Goal: Information Seeking & Learning: Learn about a topic

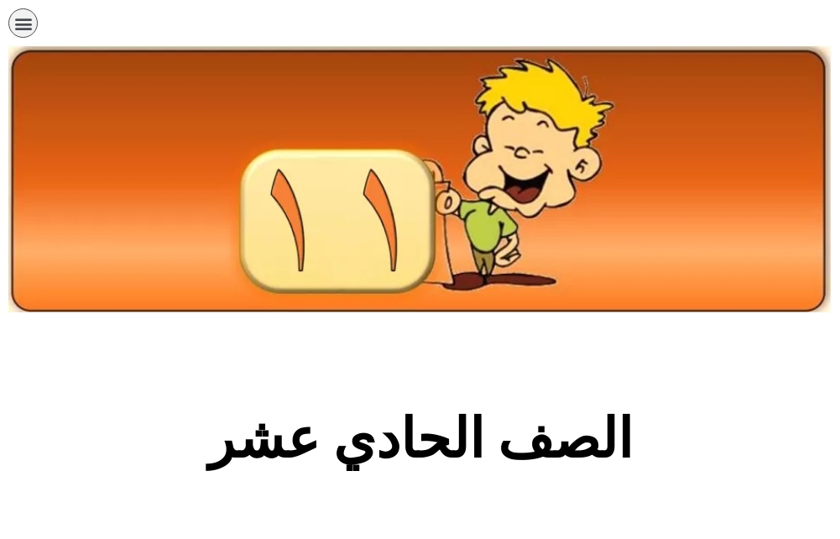
scroll to position [671, 0]
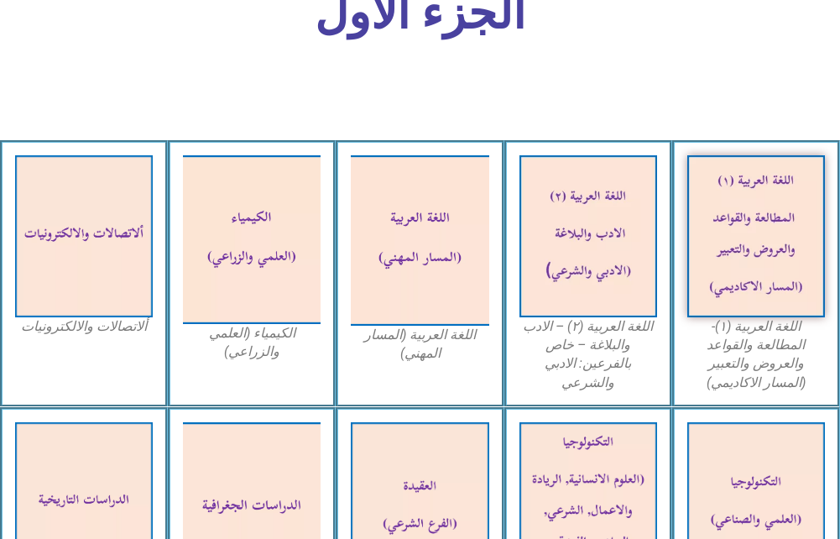
drag, startPoint x: 0, startPoint y: 0, endPoint x: 519, endPoint y: 53, distance: 521.3
click at [519, 53] on div "الجزء الأول" at bounding box center [420, 22] width 558 height 68
click at [305, 493] on img at bounding box center [252, 509] width 152 height 190
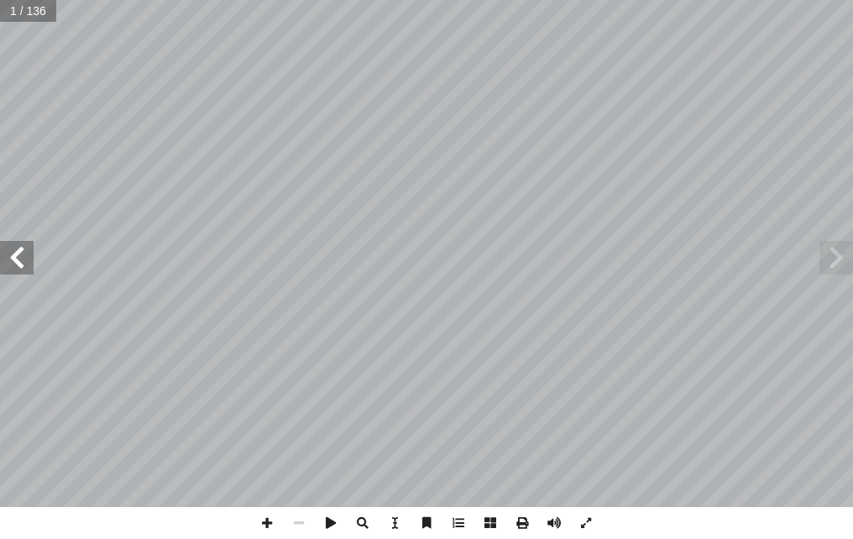
click at [7, 256] on span at bounding box center [17, 258] width 34 height 34
click at [8, 254] on span at bounding box center [17, 258] width 34 height 34
click at [270, 512] on span at bounding box center [267, 523] width 32 height 32
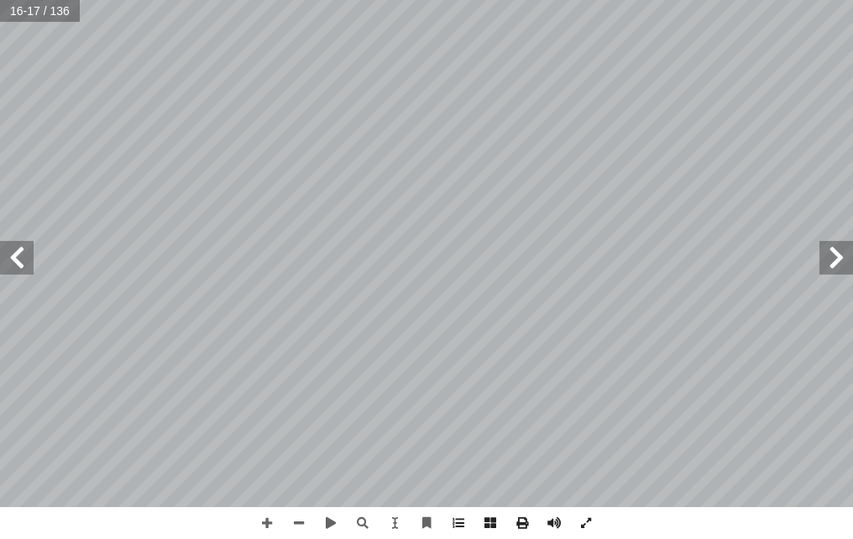
click at [850, 518] on div "١٢ رس ّ الد الث ّ الث خرى أ ت علم الجغرافيا وعلاقته بالعلوم ال� � مجال ن يكونوا…" at bounding box center [426, 269] width 853 height 539
click at [25, 253] on span at bounding box center [17, 258] width 34 height 34
click at [844, 272] on span at bounding box center [836, 258] width 34 height 34
click at [606, 113] on html "الصفحة الرئيسية الصف الأول الصف الثاني الصف الثالث الصف الرابع الصف الخامس الصف…" at bounding box center [426, 56] width 853 height 113
click at [19, 271] on span at bounding box center [17, 258] width 34 height 34
